Goal: Information Seeking & Learning: Learn about a topic

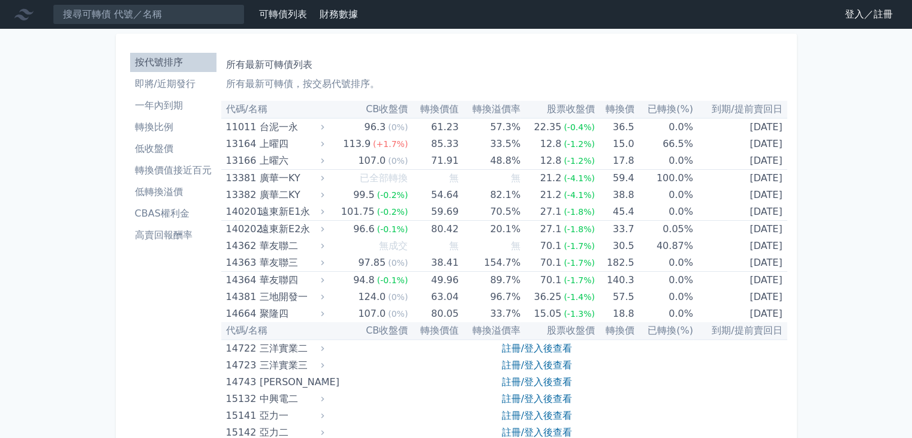
click at [840, 7] on link "登入／註冊" at bounding box center [868, 14] width 67 height 19
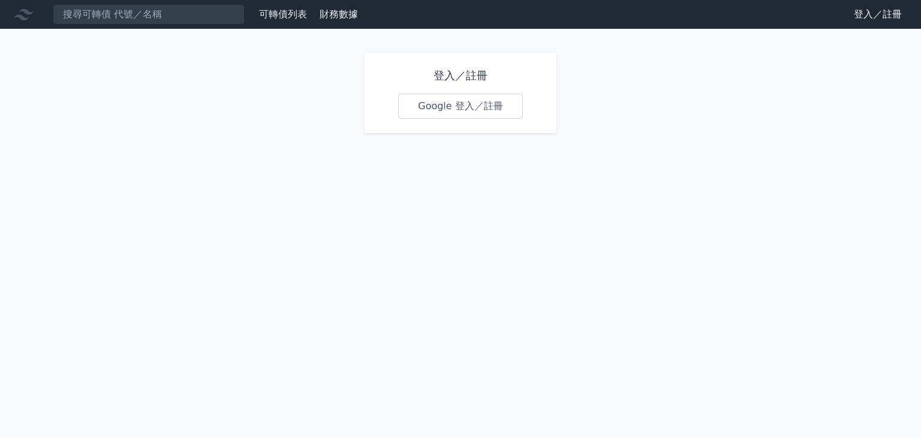
click at [441, 109] on link "Google 登入／註冊" at bounding box center [460, 106] width 125 height 25
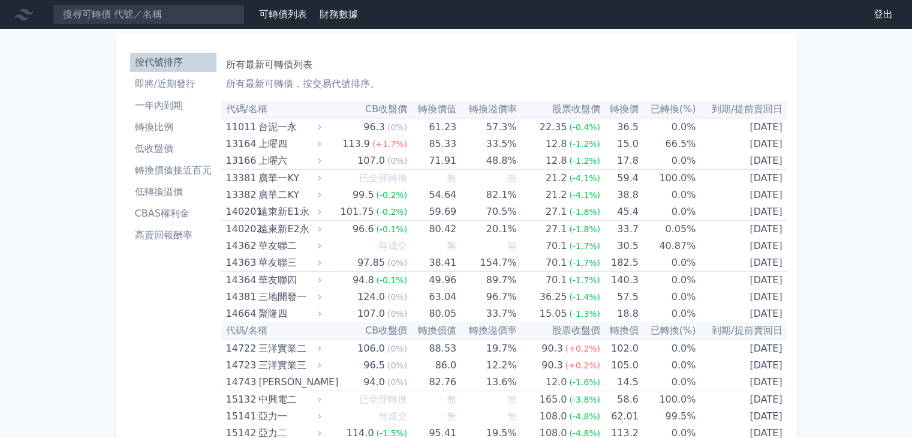
click at [159, 147] on li "低收盤價" at bounding box center [173, 148] width 86 height 14
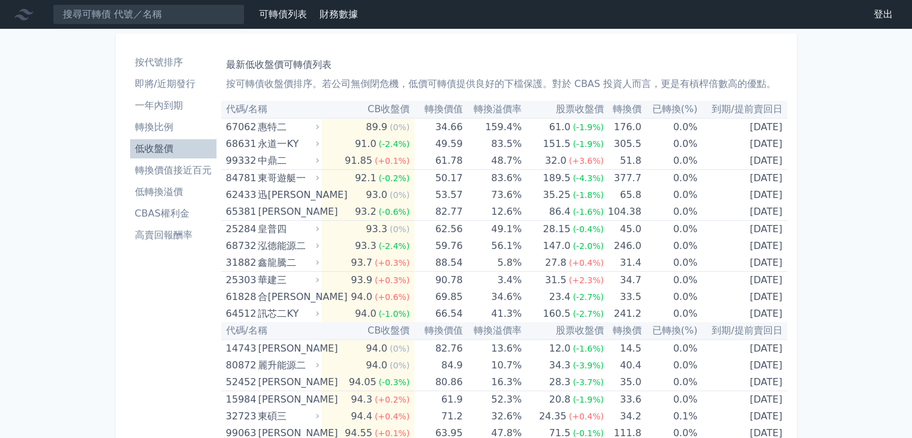
click at [153, 61] on li "按代號排序" at bounding box center [173, 62] width 86 height 14
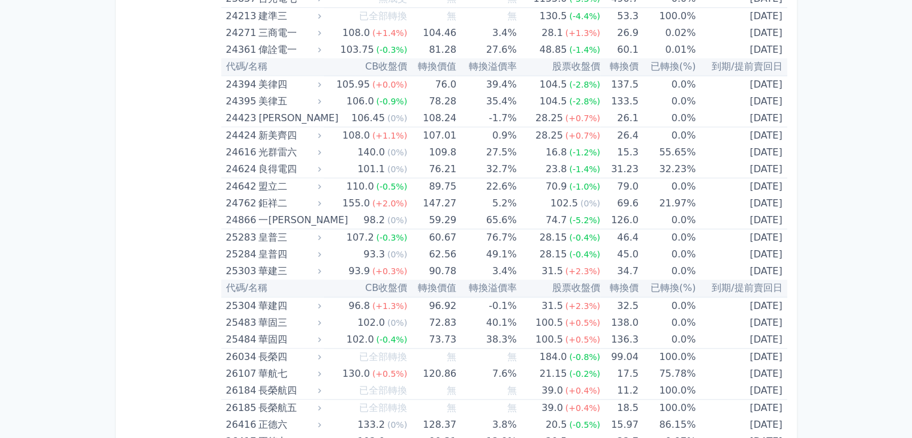
scroll to position [1199, 0]
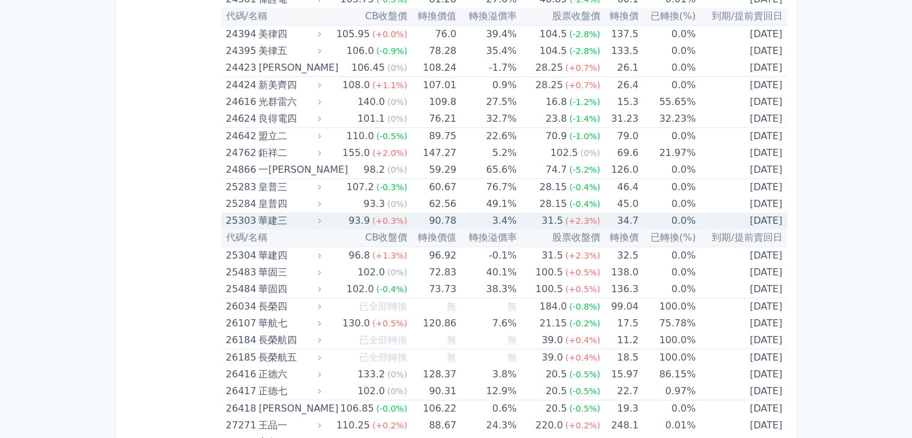
click at [231, 222] on div "25303" at bounding box center [241, 220] width 30 height 17
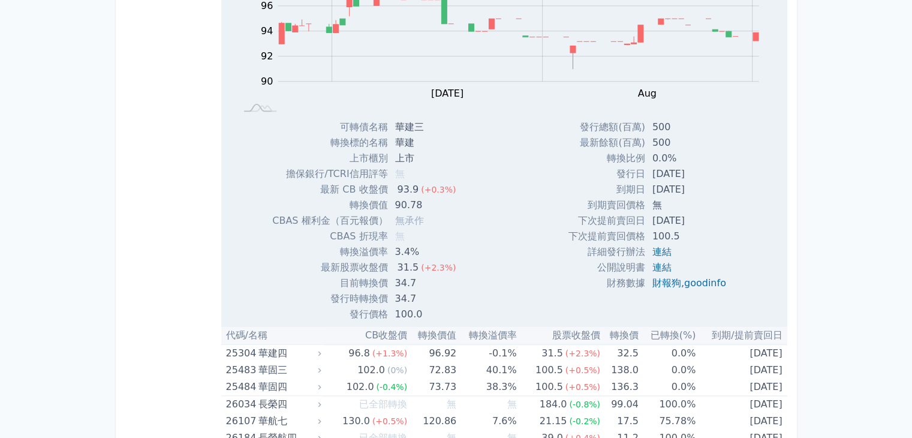
scroll to position [1499, 0]
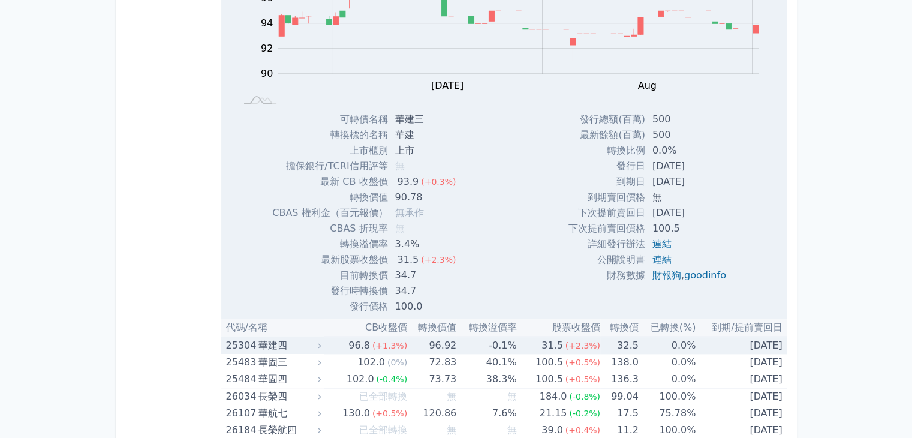
click at [265, 342] on div "華建四" at bounding box center [288, 345] width 60 height 17
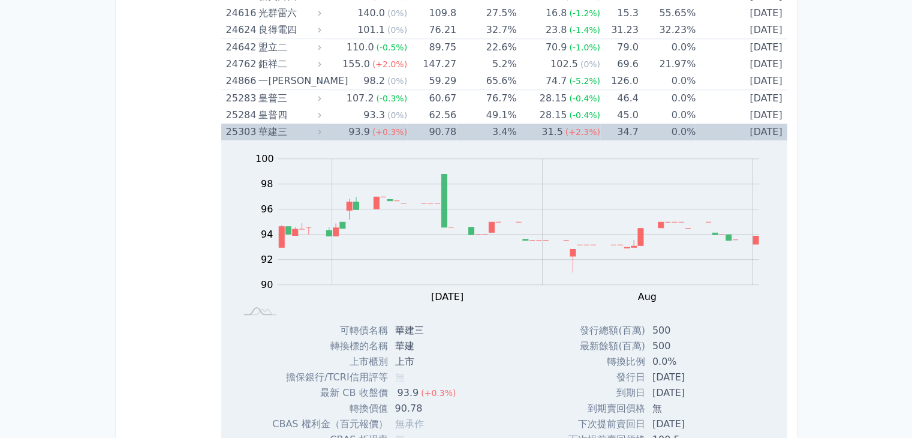
scroll to position [1259, 0]
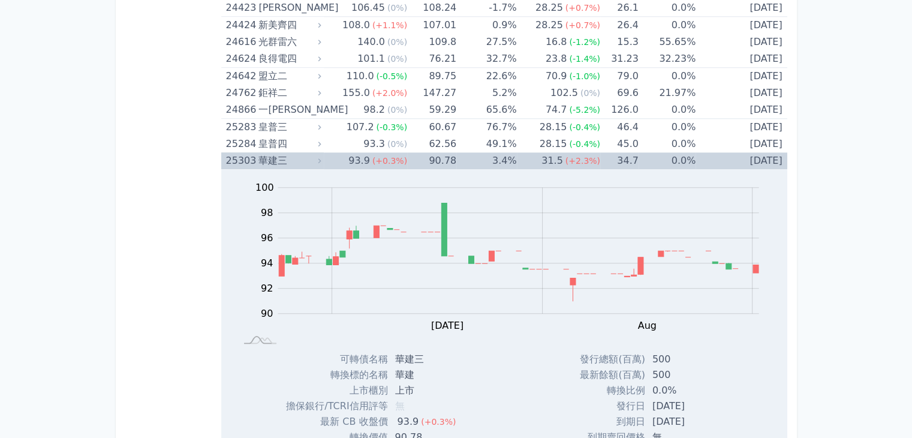
click at [270, 159] on div "華建三" at bounding box center [288, 160] width 60 height 17
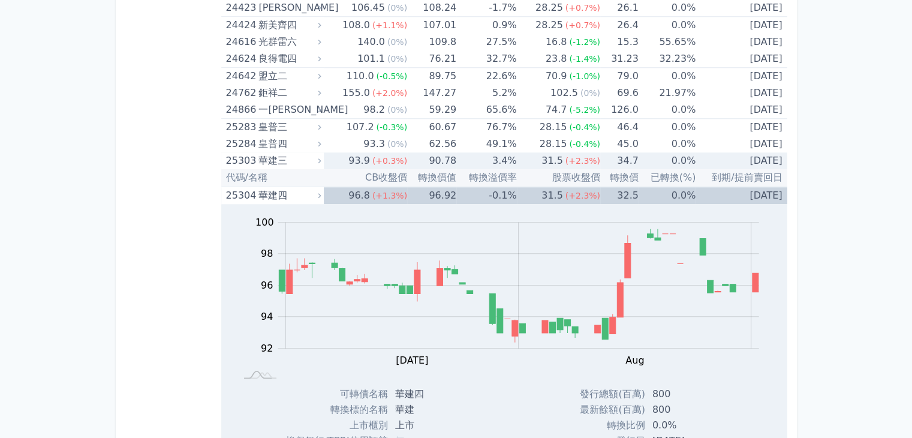
click at [270, 159] on div "華建三" at bounding box center [288, 160] width 60 height 17
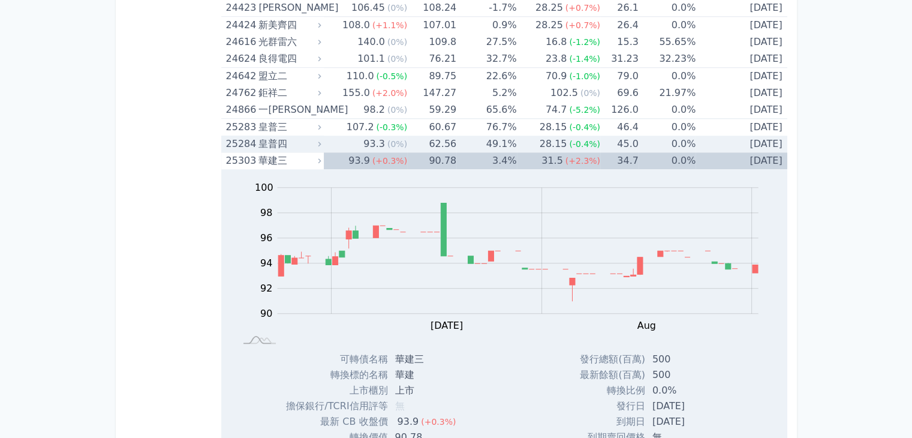
click at [270, 138] on div "皇普四" at bounding box center [288, 143] width 60 height 17
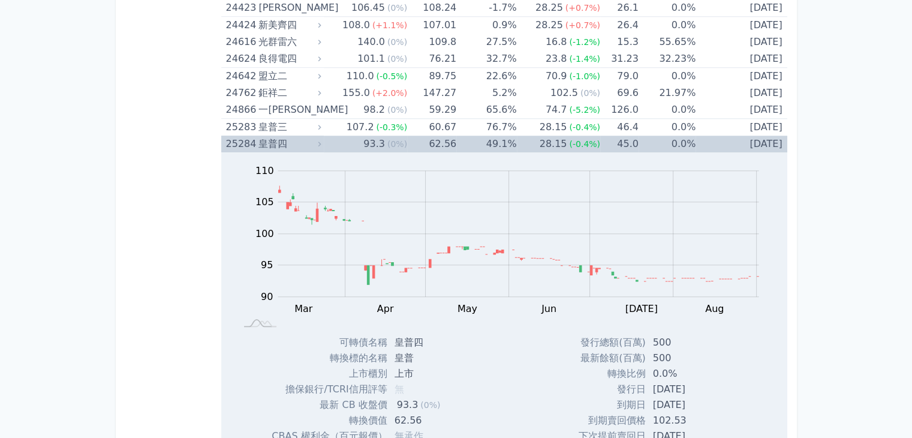
click at [270, 138] on div "皇普四" at bounding box center [288, 143] width 60 height 17
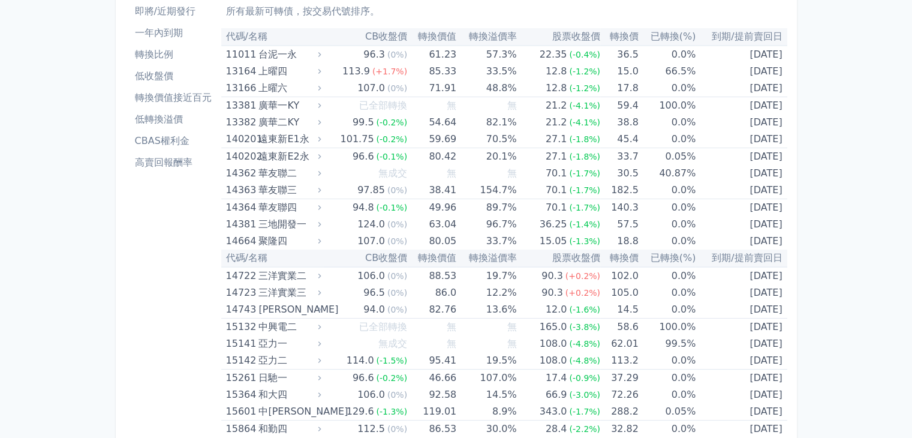
scroll to position [60, 0]
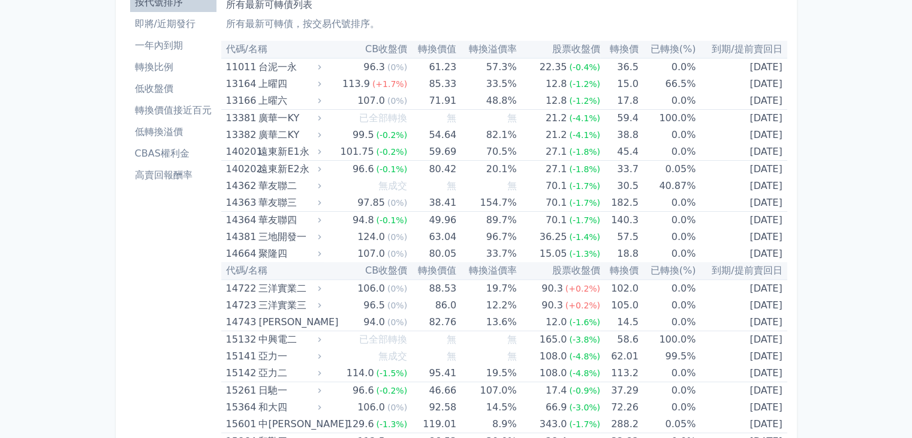
click at [184, 176] on li "高賣回報酬率" at bounding box center [173, 175] width 86 height 14
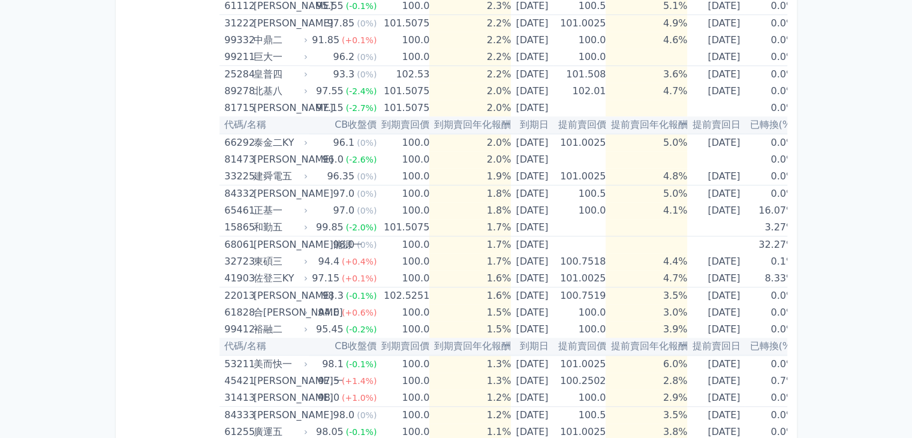
scroll to position [897, 0]
